Goal: Task Accomplishment & Management: Complete application form

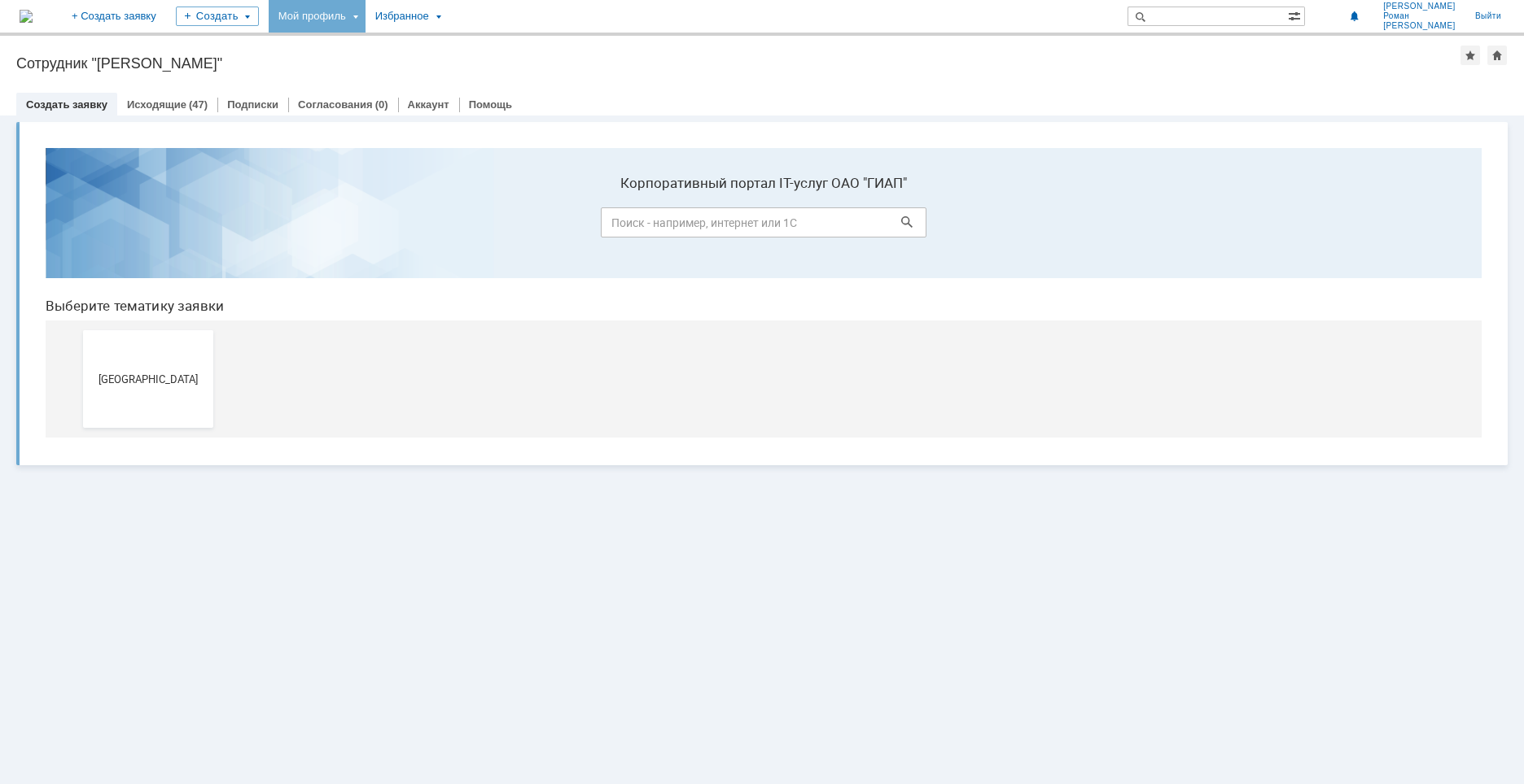
click at [365, 17] on div "Мой профиль" at bounding box center [316, 16] width 97 height 33
click at [396, 69] on div "Заявки" at bounding box center [333, 75] width 124 height 20
click at [365, 23] on div "Мой профиль" at bounding box center [316, 16] width 97 height 33
click at [473, 71] on link "Мои заявки" at bounding box center [463, 75] width 124 height 20
click at [170, 373] on span "[GEOGRAPHIC_DATA]" at bounding box center [148, 379] width 120 height 12
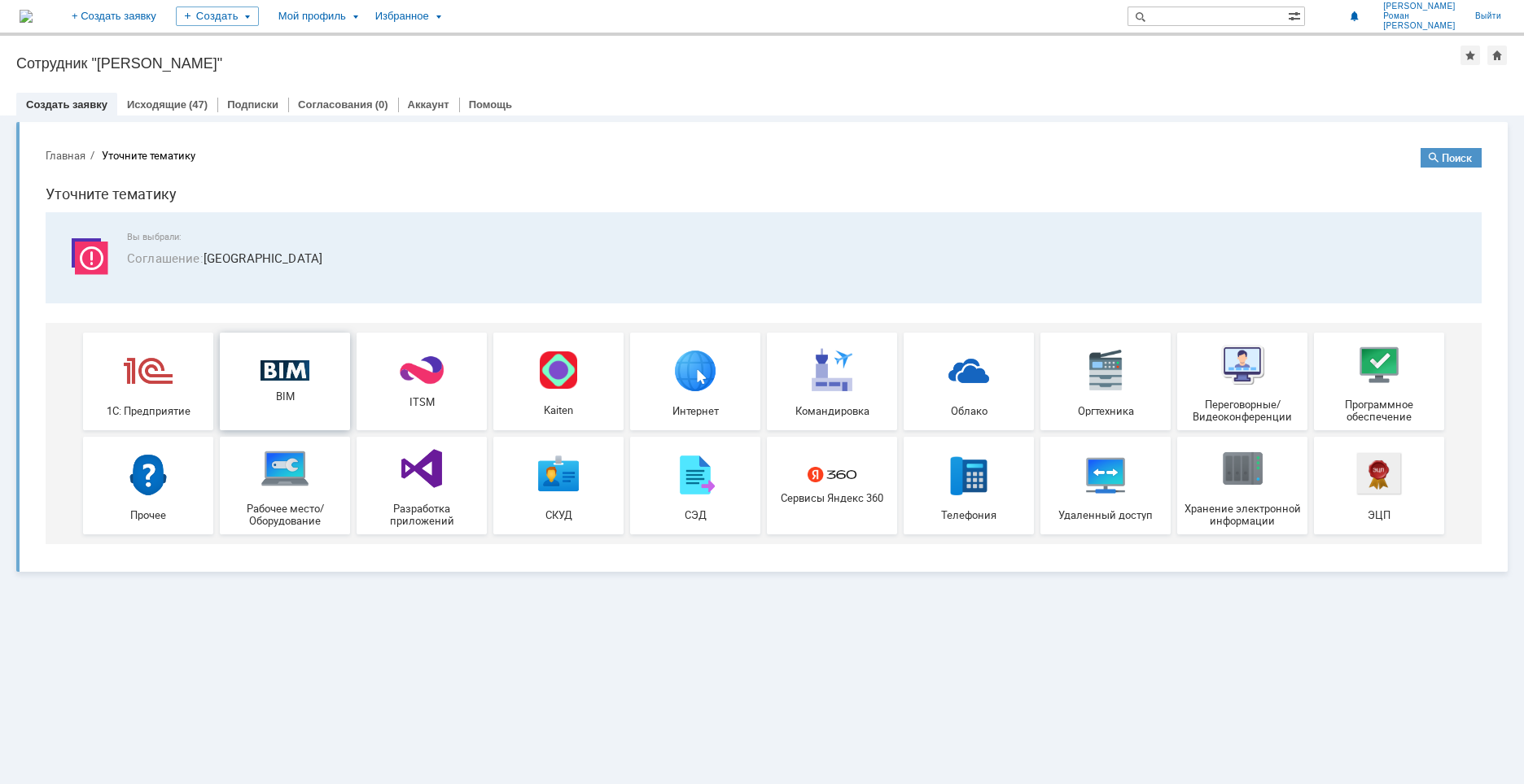
click at [289, 380] on img at bounding box center [284, 372] width 49 height 21
click at [365, 18] on div "Мой профиль" at bounding box center [316, 16] width 97 height 33
click at [375, 64] on div "Заявки [PERSON_NAME] заявки" at bounding box center [333, 74] width 130 height 26
drag, startPoint x: 397, startPoint y: 26, endPoint x: 392, endPoint y: 16, distance: 11.2
click at [365, 23] on div "Мой профиль" at bounding box center [316, 16] width 97 height 33
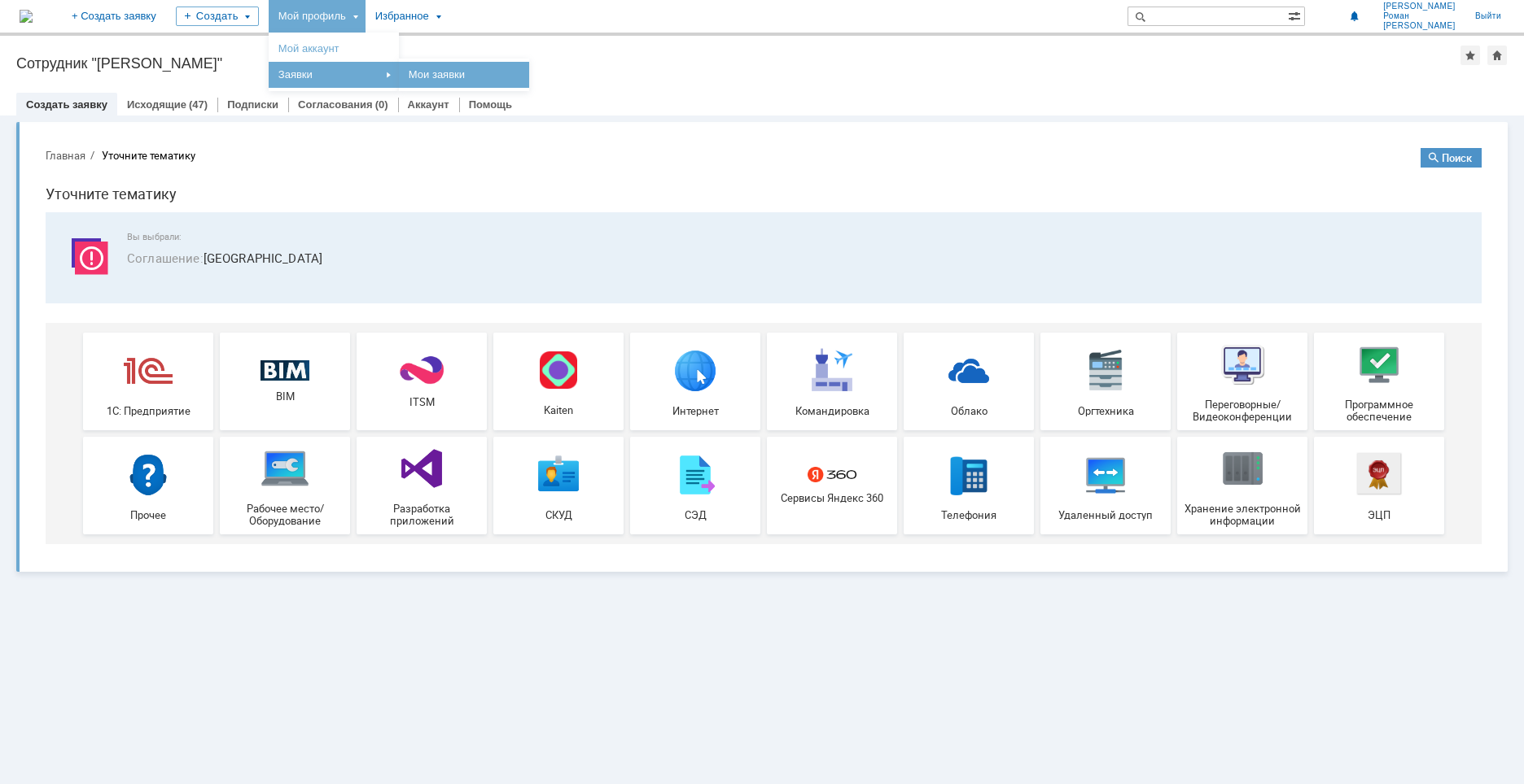
click at [512, 74] on link "Мои заявки" at bounding box center [463, 75] width 124 height 20
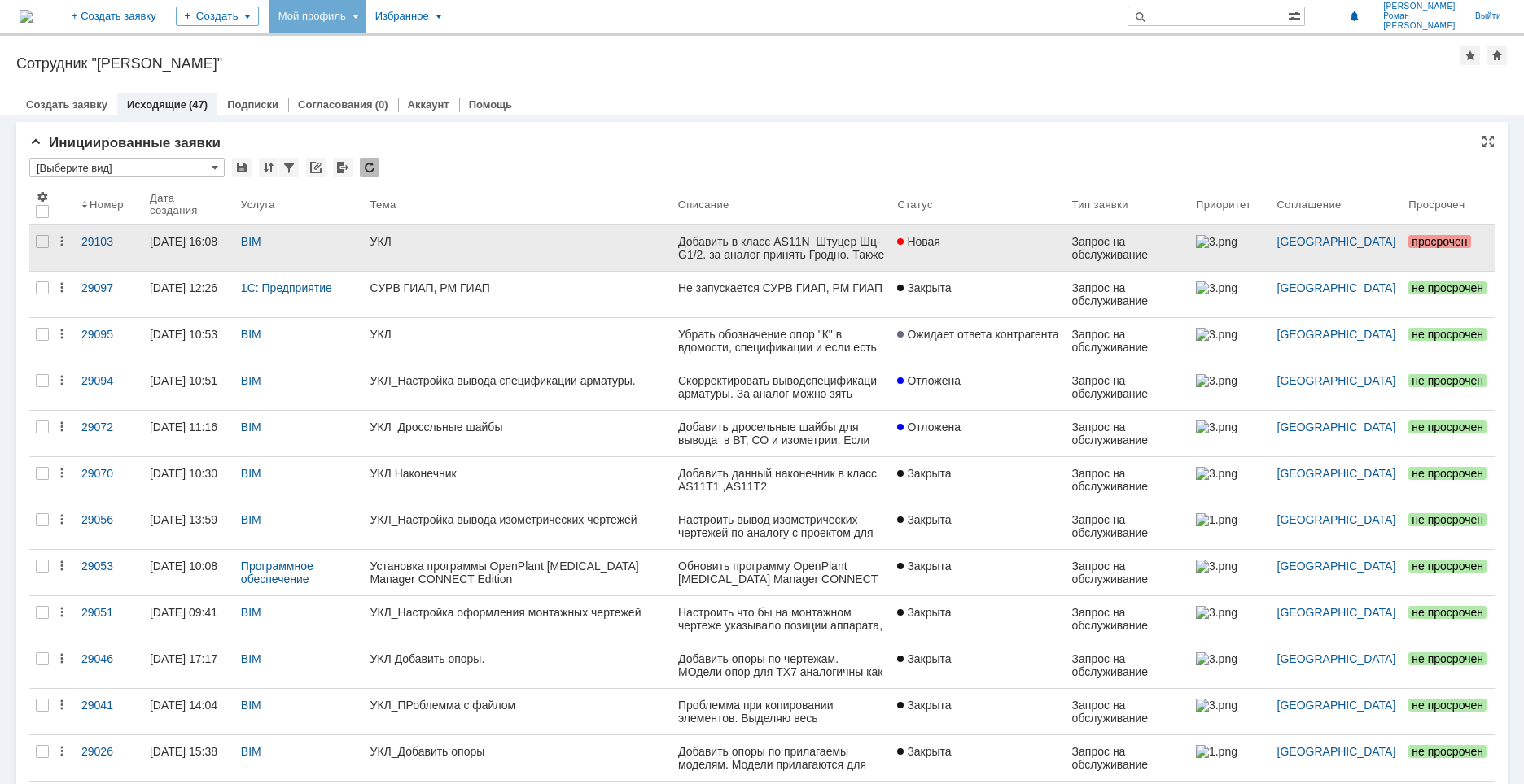
click at [510, 242] on div "УКЛ" at bounding box center [518, 241] width 295 height 13
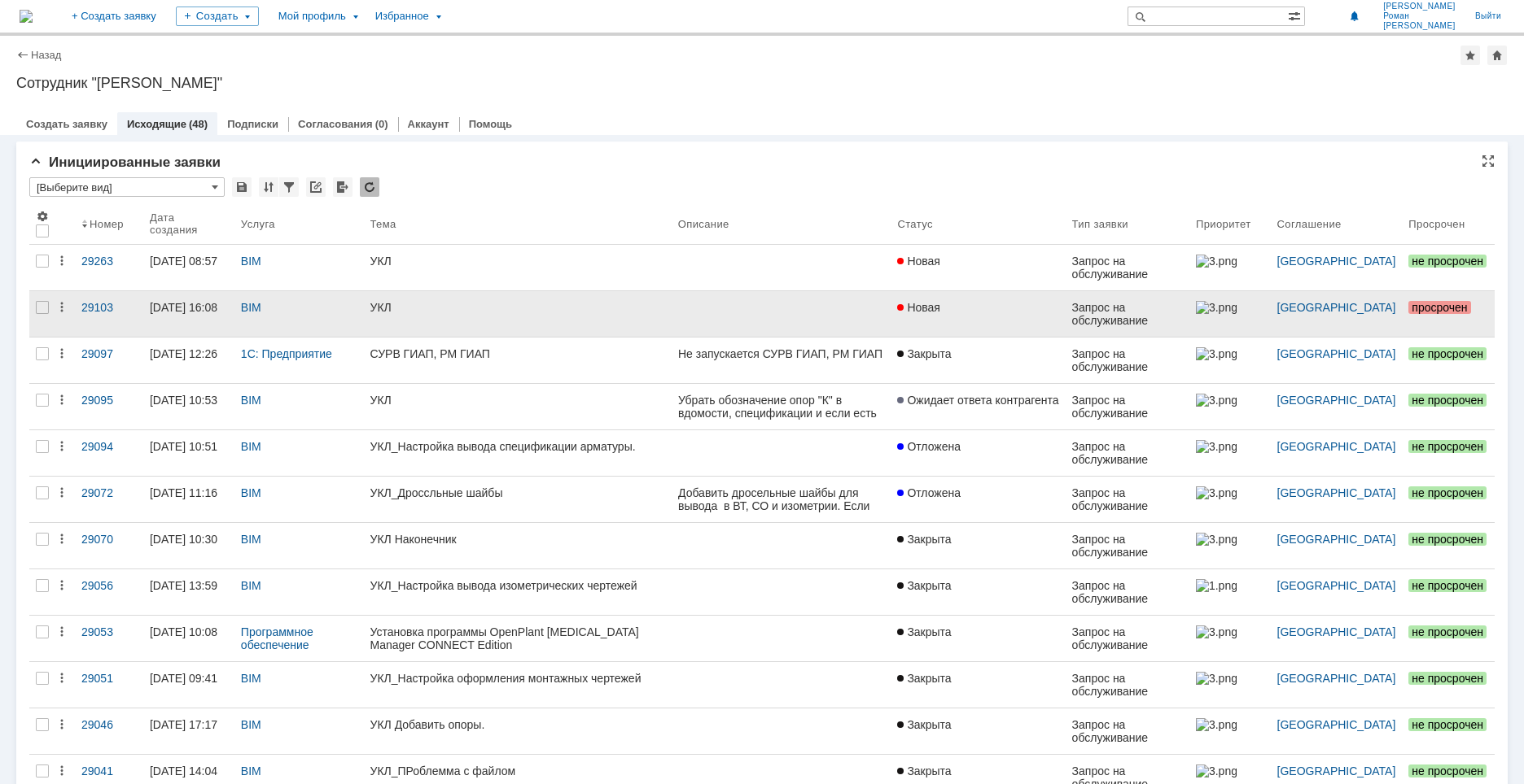
click at [783, 314] on div at bounding box center [782, 307] width 207 height 13
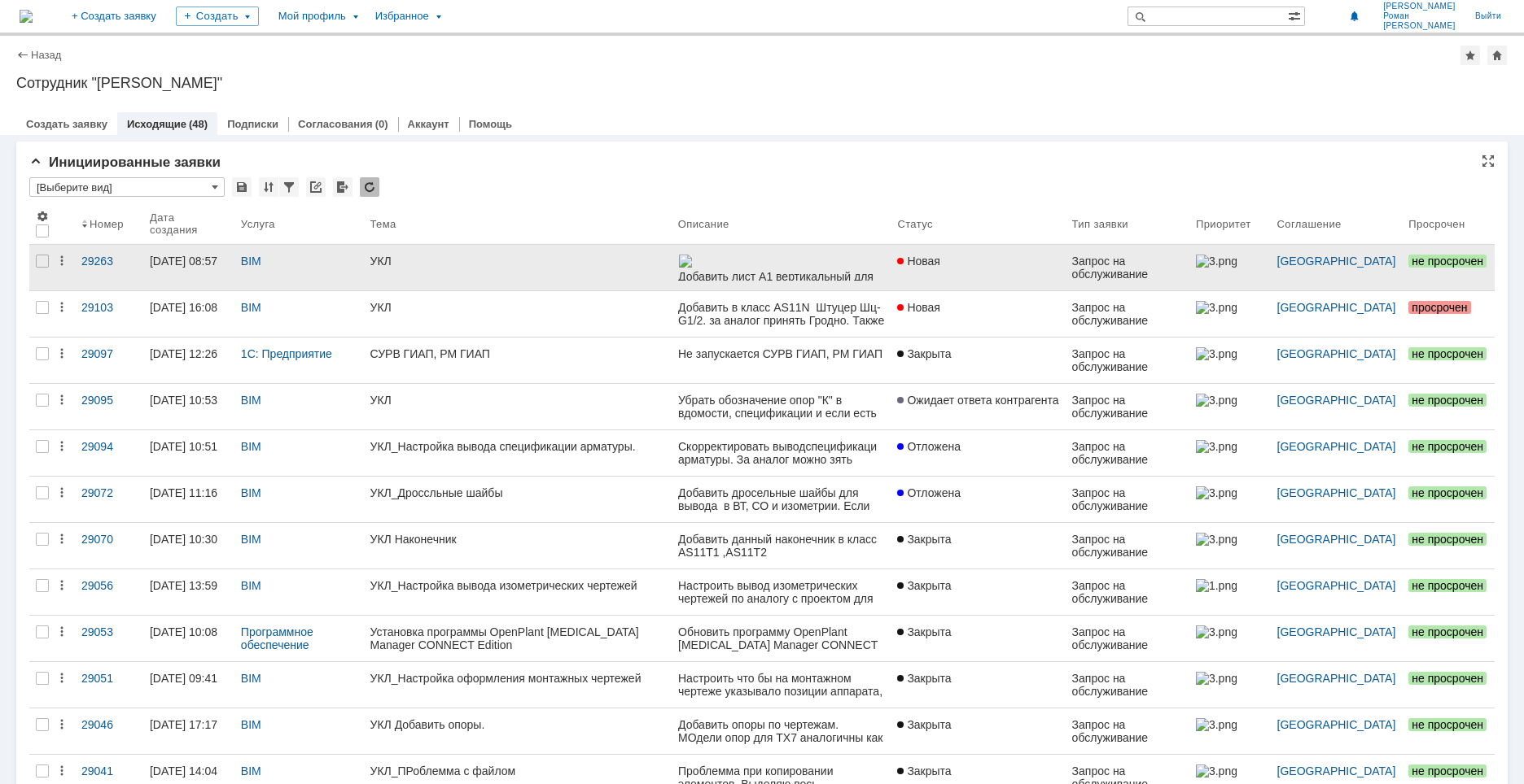
click at [692, 260] on img at bounding box center [684, 261] width 14 height 13
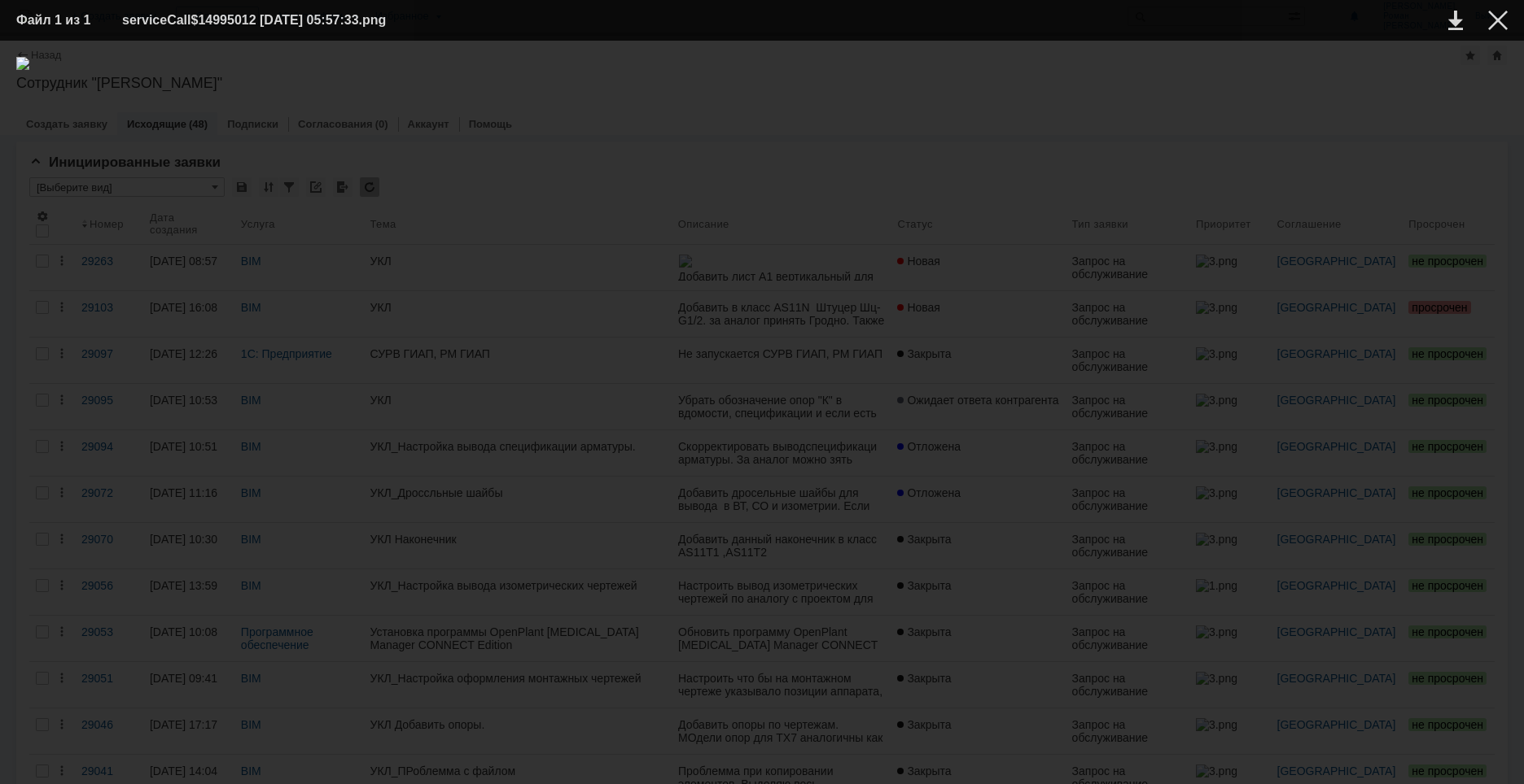
click at [296, 155] on div at bounding box center [761, 412] width 1491 height 711
click at [848, 197] on div at bounding box center [761, 412] width 1491 height 711
click at [1499, 33] on table "Файл 1 из 1 serviceCall$14995012 [DATE] 05:57:33.png" at bounding box center [762, 20] width 1524 height 41
click at [1501, 27] on div at bounding box center [1497, 20] width 20 height 20
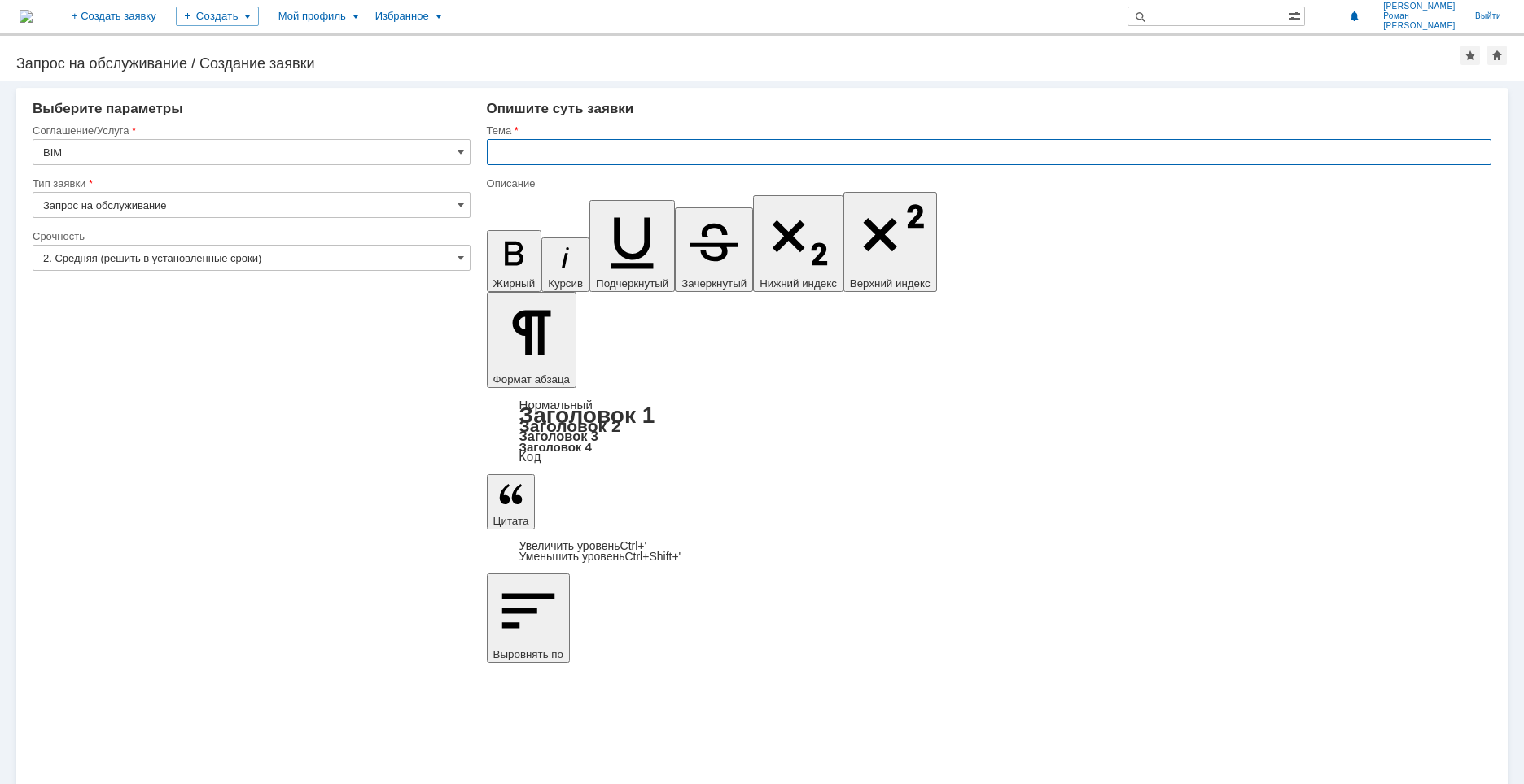
click at [752, 155] on input "text" at bounding box center [988, 151] width 1004 height 26
type input "Ц"
type input "УКЛ"
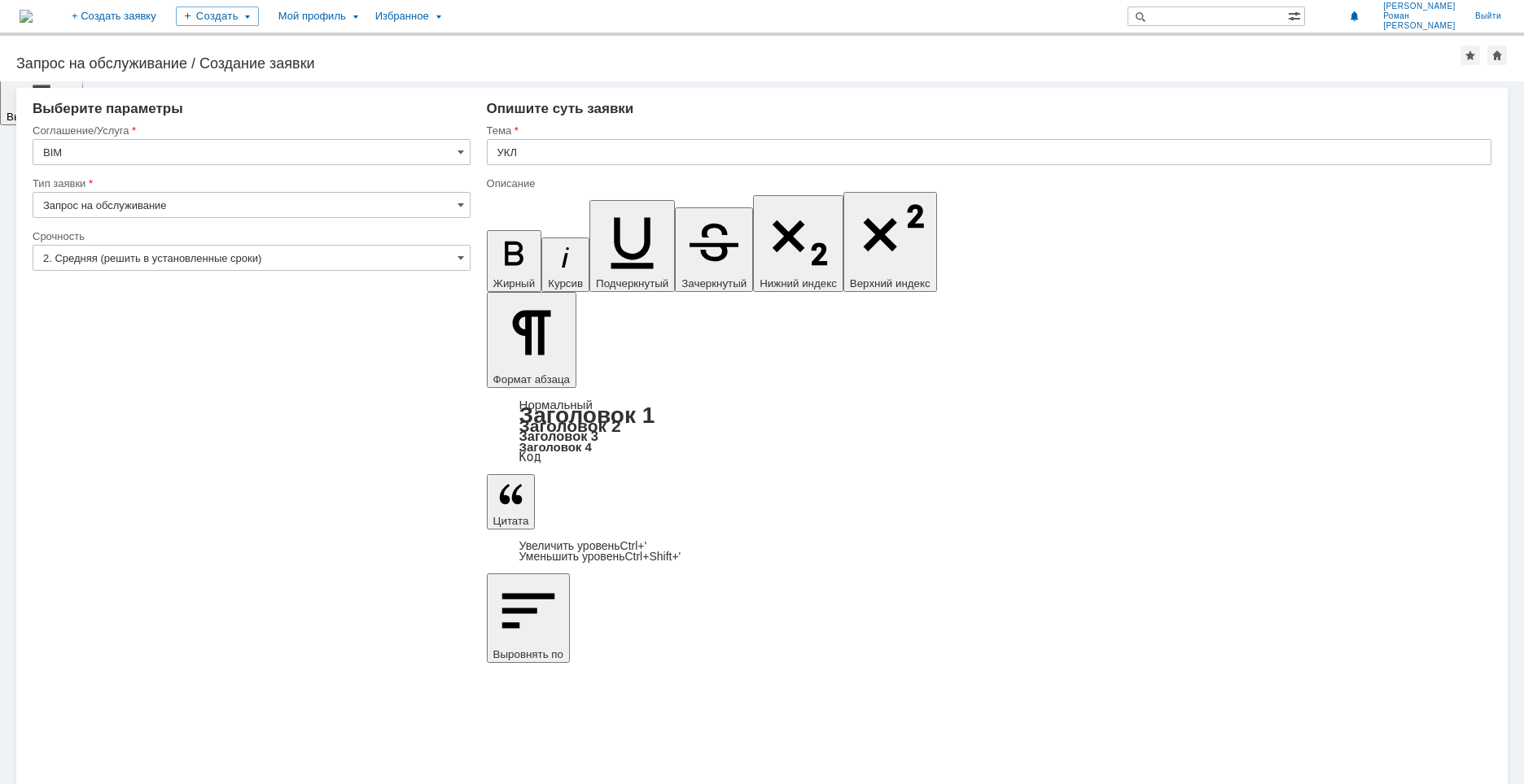
scroll to position [108, 0]
